Goal: Obtain resource: Obtain resource

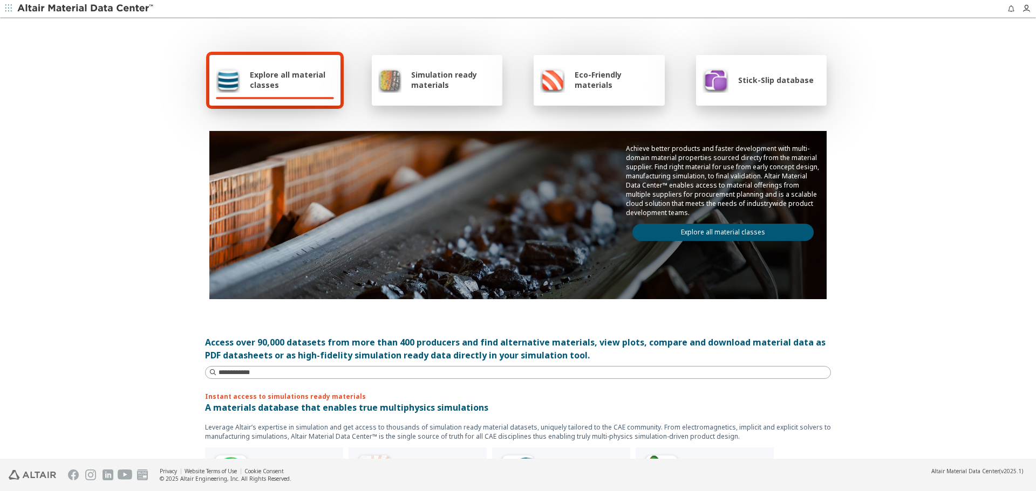
click at [433, 74] on span "Simulation ready materials" at bounding box center [453, 80] width 85 height 20
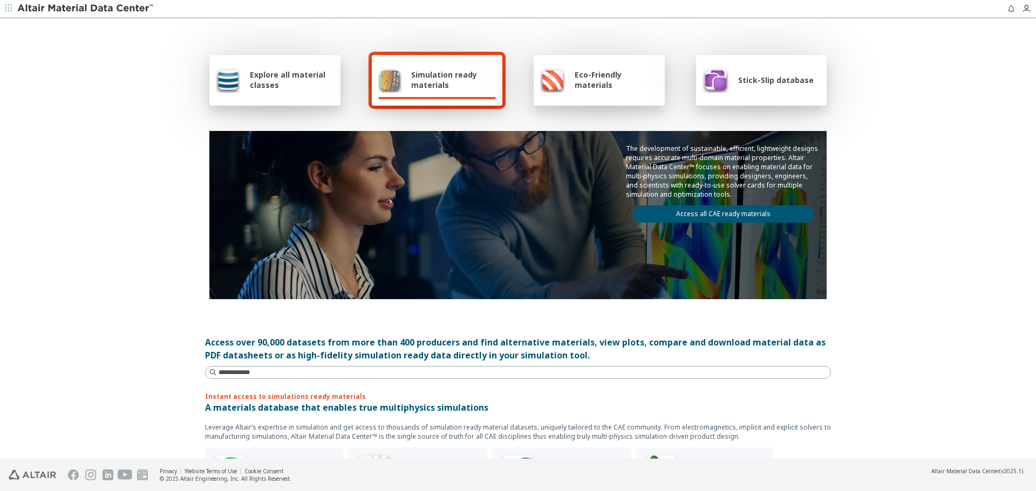
click at [444, 75] on span "Simulation ready materials" at bounding box center [453, 80] width 85 height 20
click at [696, 209] on link "Access all CAE ready materials" at bounding box center [722, 214] width 181 height 17
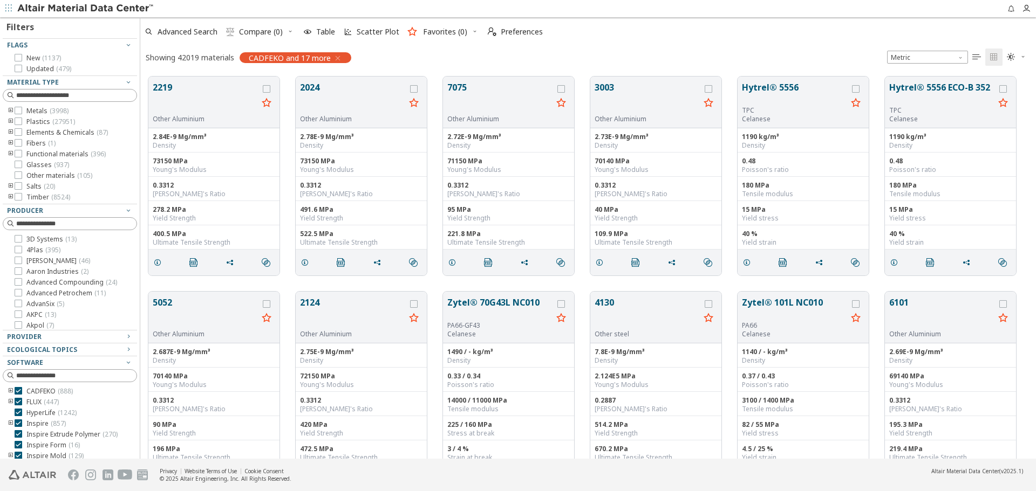
scroll to position [79, 0]
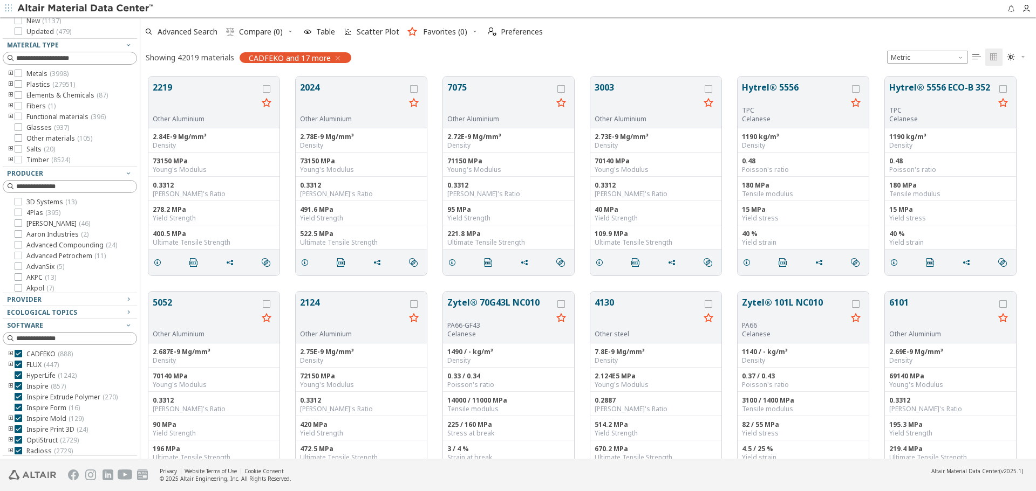
click at [9, 423] on icon "toogle group" at bounding box center [11, 419] width 8 height 9
